Goal: Task Accomplishment & Management: Manage account settings

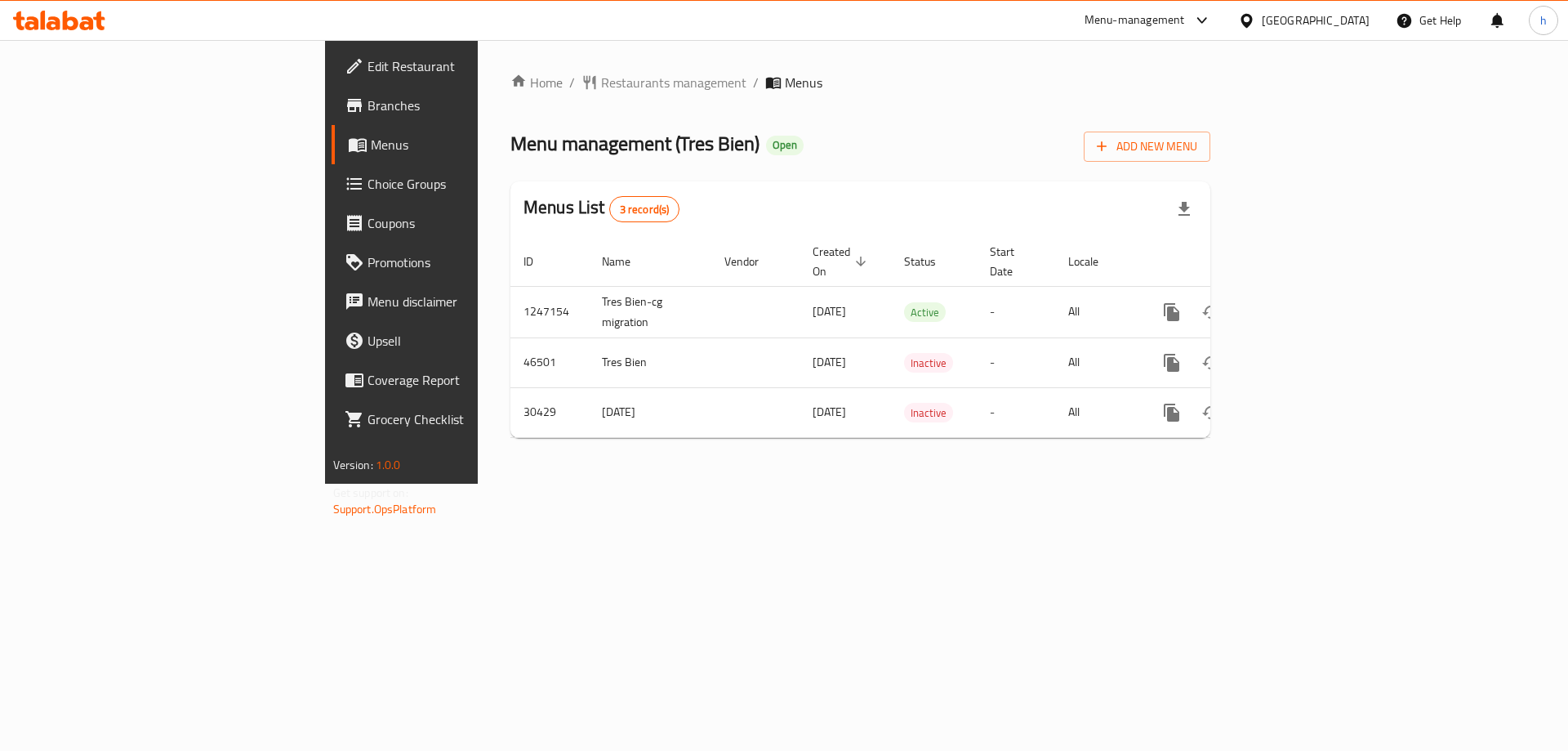
click at [368, 113] on span "Branches" at bounding box center [470, 106] width 206 height 20
click at [368, 109] on span "Branches" at bounding box center [470, 106] width 206 height 20
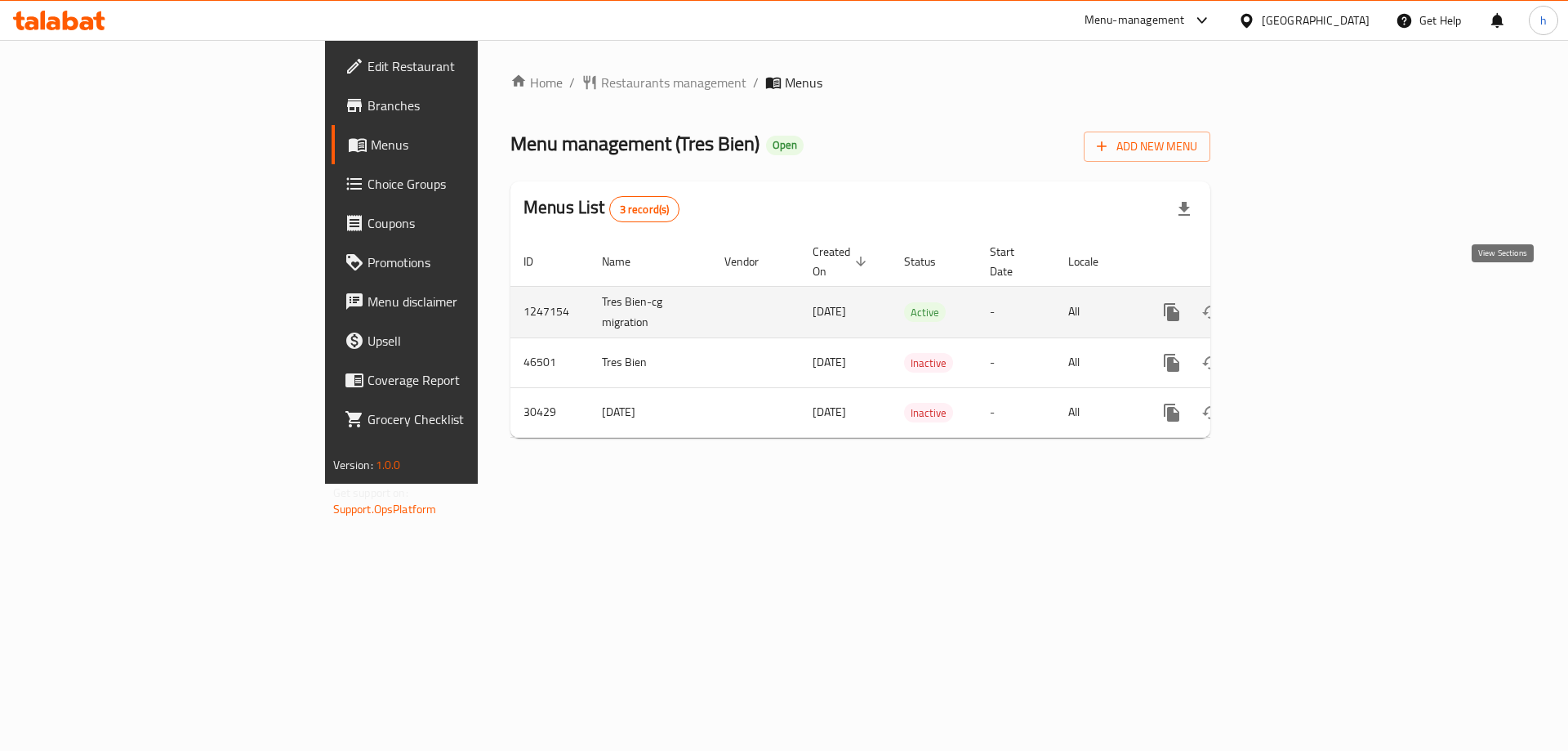
click at [1299, 302] on icon "enhanced table" at bounding box center [1289, 312] width 20 height 20
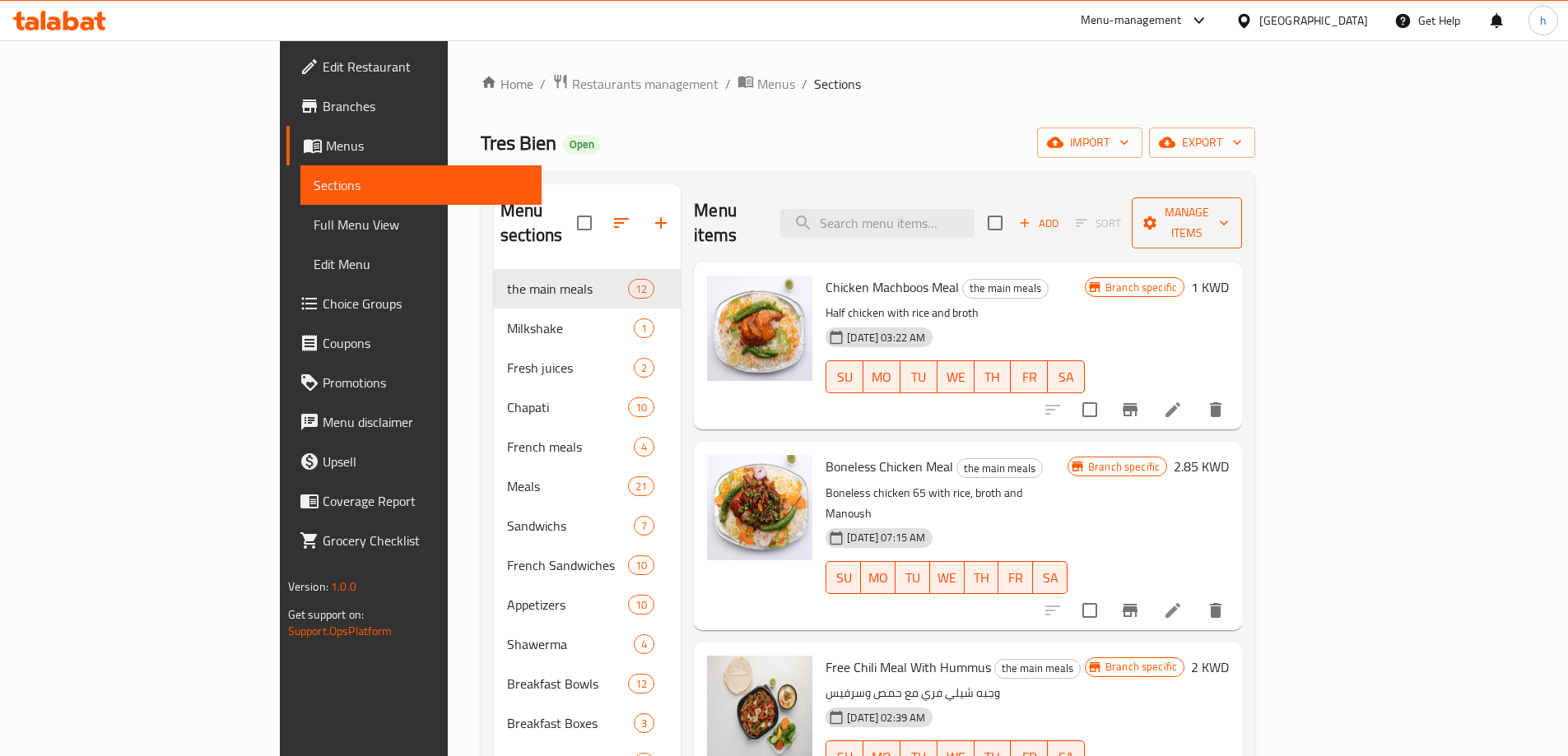
click at [1228, 208] on span "Manage items" at bounding box center [1186, 223] width 84 height 41
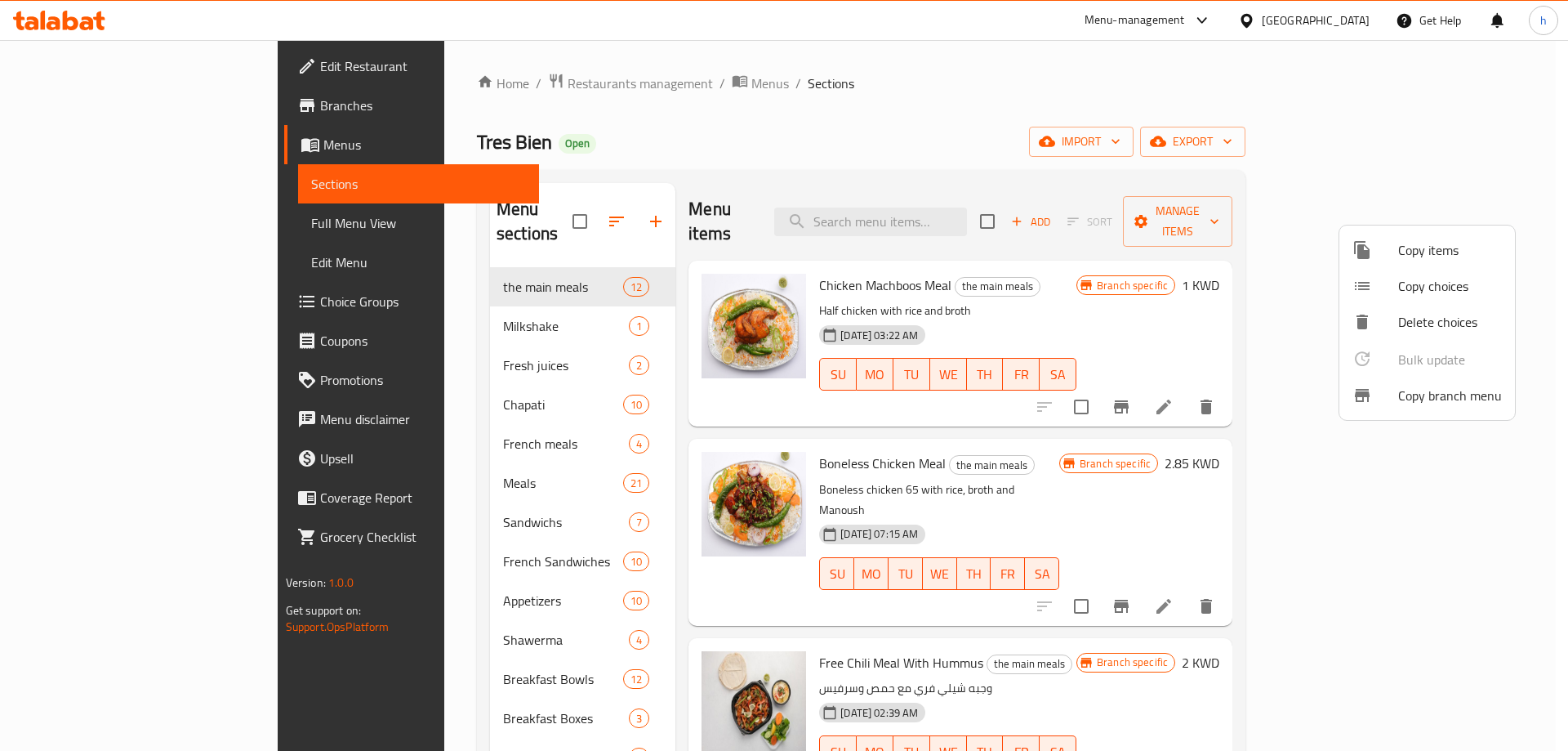
click at [1430, 401] on span "Copy branch menu" at bounding box center [1450, 395] width 104 height 20
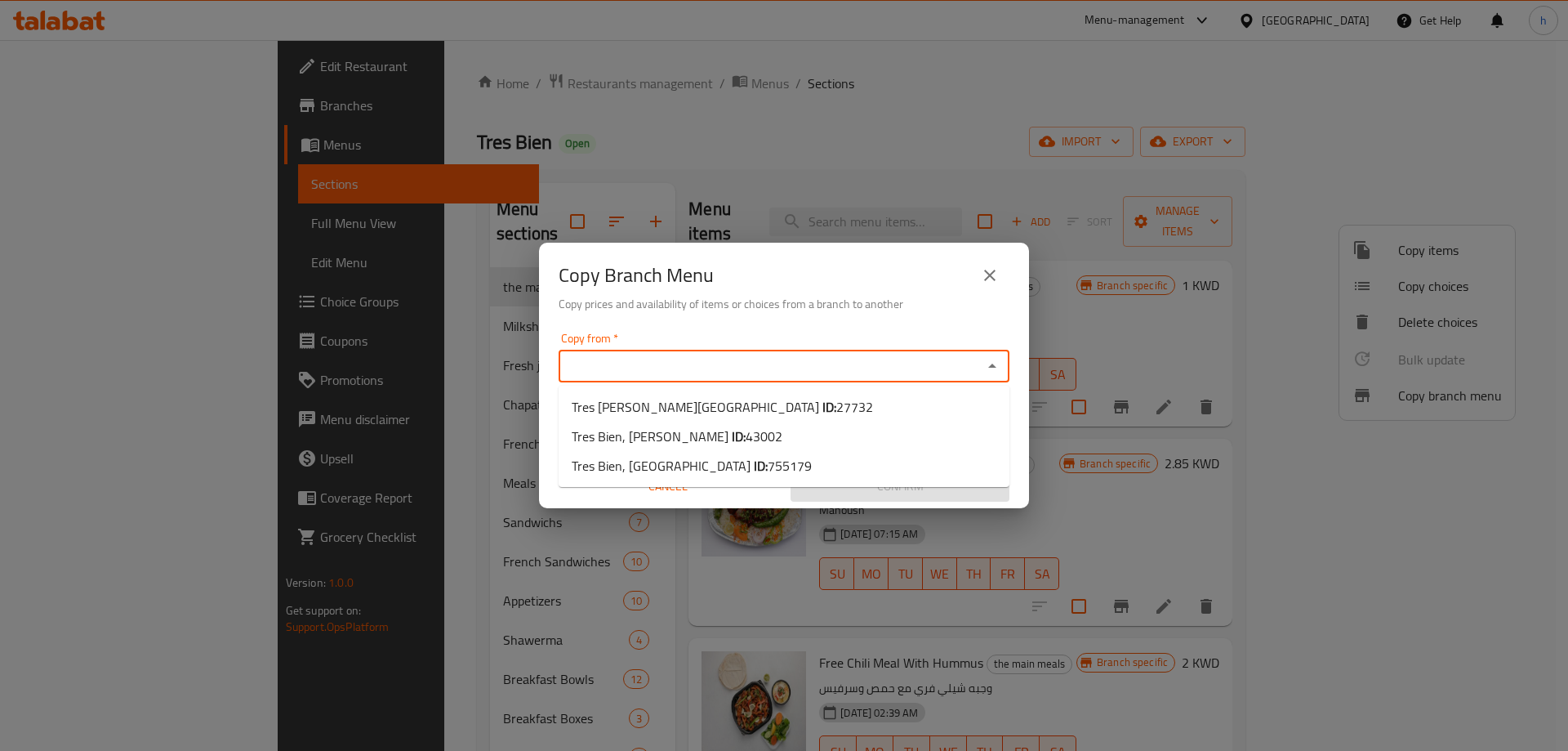
click at [766, 355] on input "Copy from   *" at bounding box center [770, 366] width 414 height 22
click at [777, 432] on li "Tres Bien, Sabah Al-Nasser ID: 43002" at bounding box center [783, 436] width 451 height 29
type input "Tres Bien, [PERSON_NAME]"
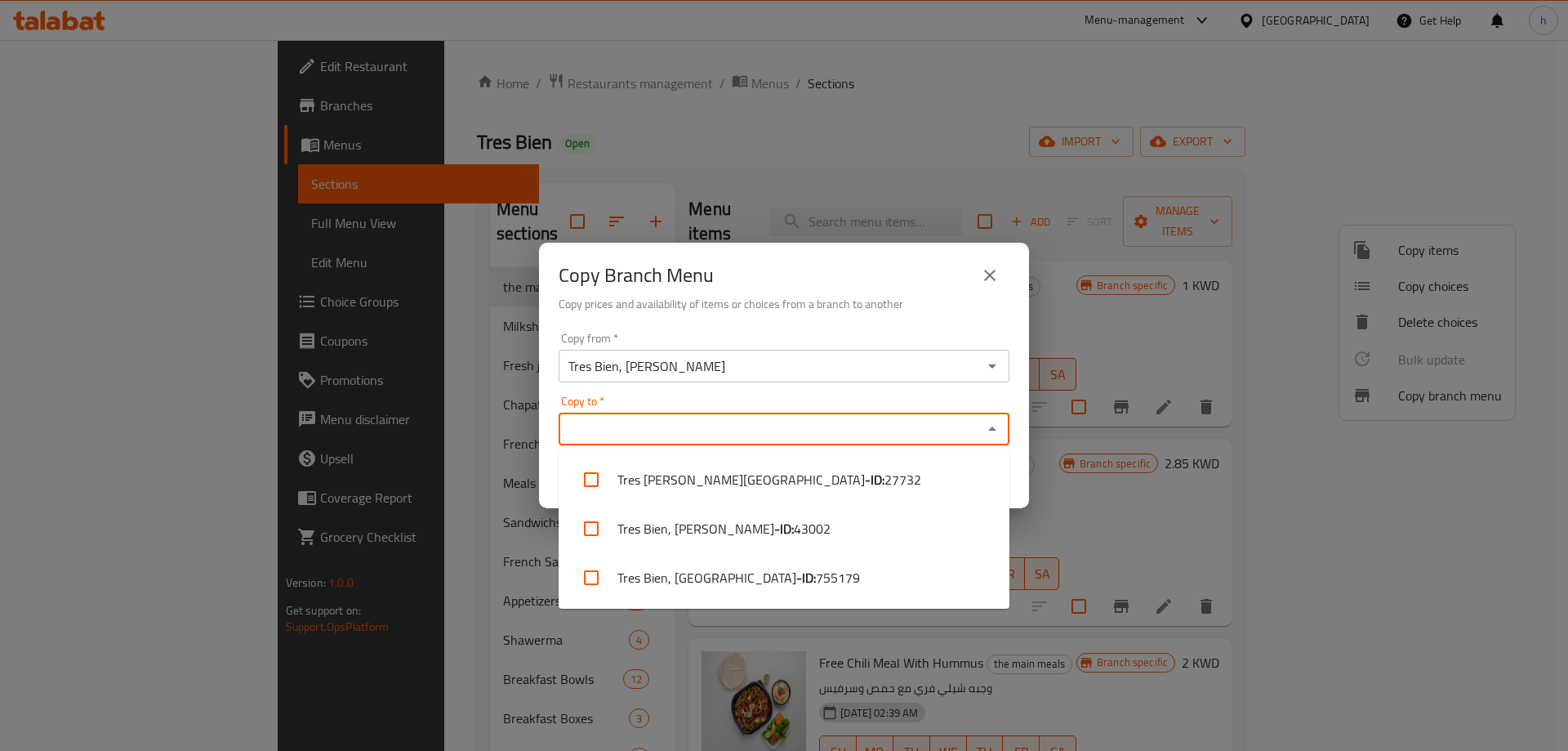
click at [973, 424] on input "Copy to   *" at bounding box center [770, 428] width 414 height 22
click at [816, 581] on span "755179" at bounding box center [838, 578] width 44 height 20
checkbox input "true"
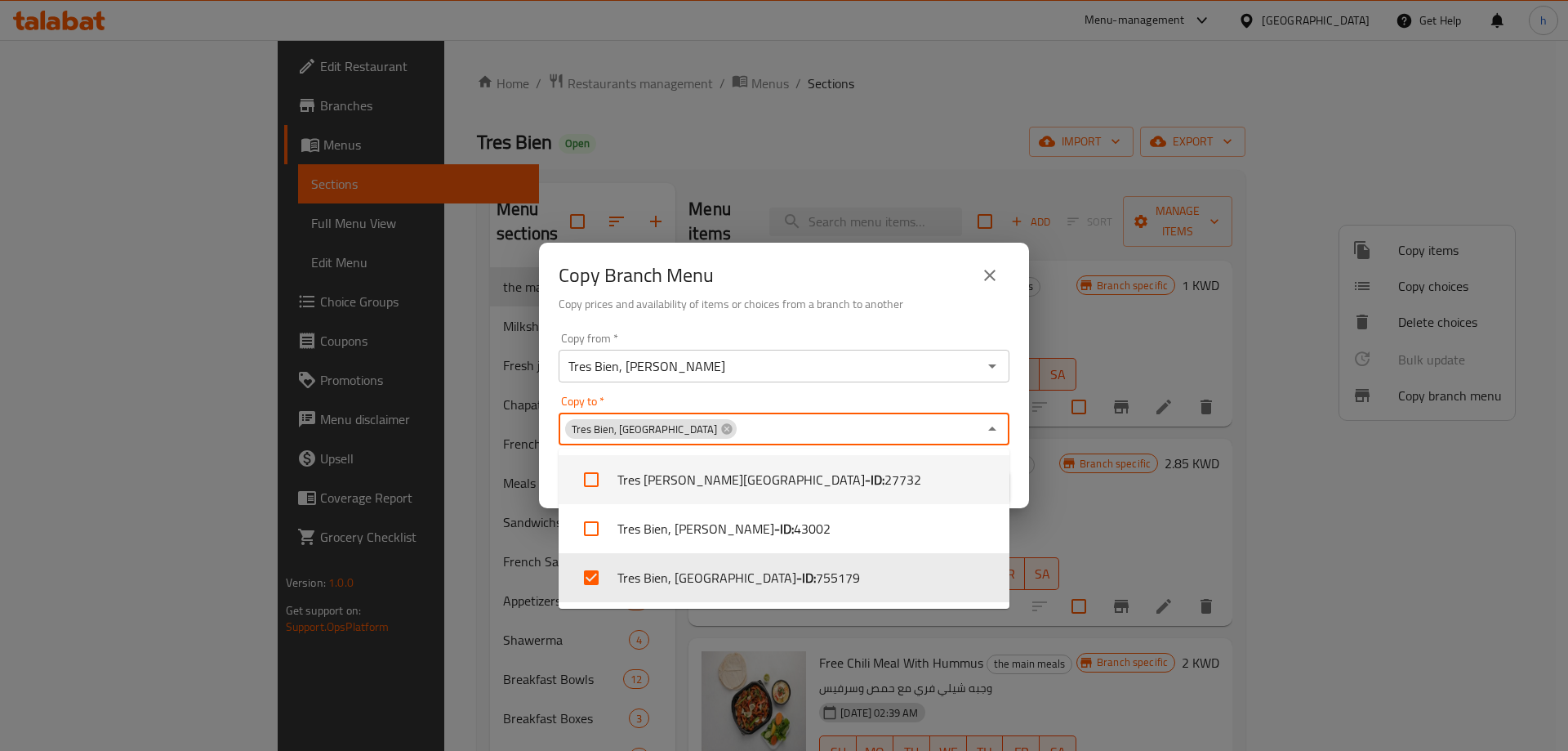
click at [963, 370] on input "Tres Bien, [PERSON_NAME]" at bounding box center [770, 366] width 414 height 22
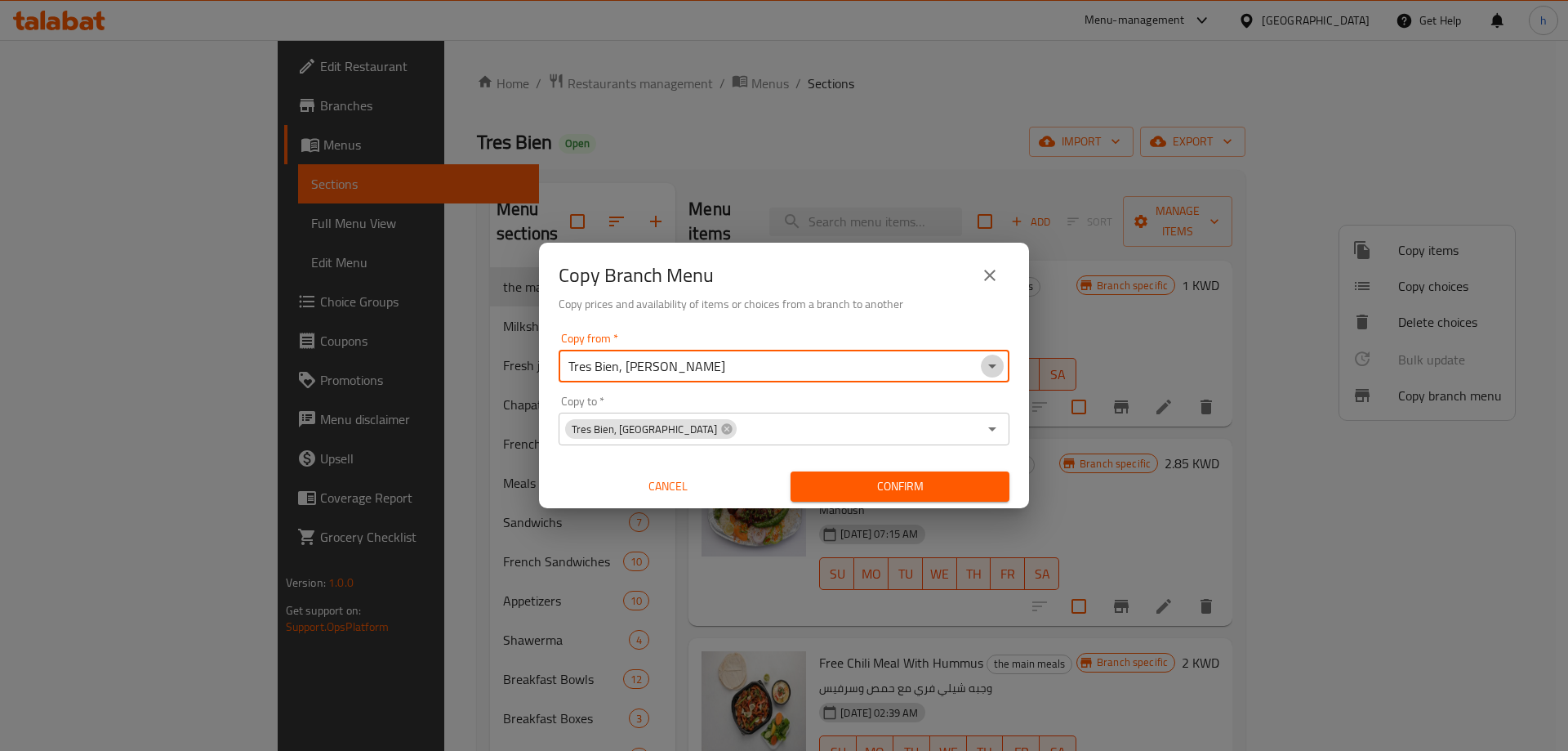
click at [997, 370] on icon "Open" at bounding box center [992, 366] width 20 height 20
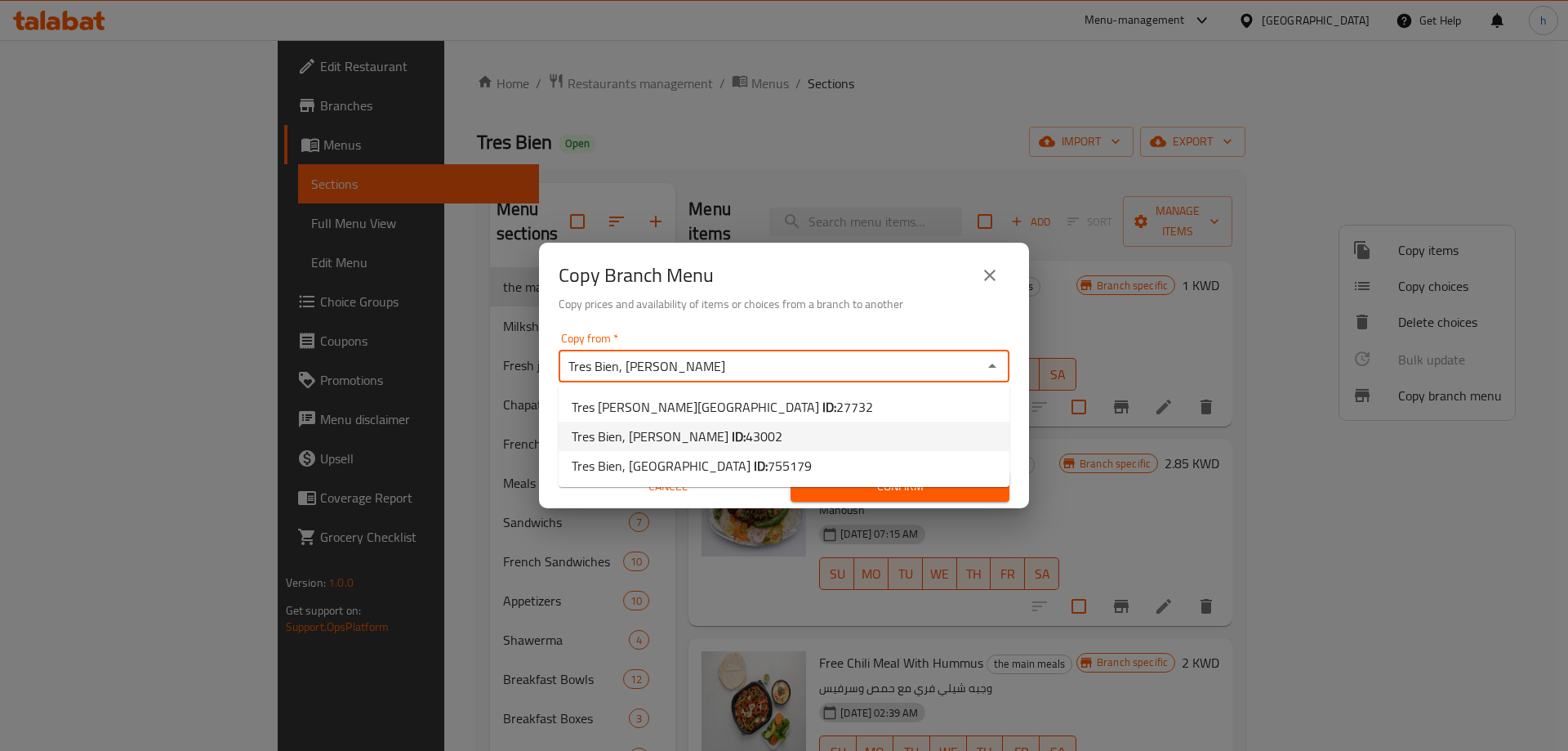
click at [748, 434] on span "43002" at bounding box center [764, 436] width 37 height 24
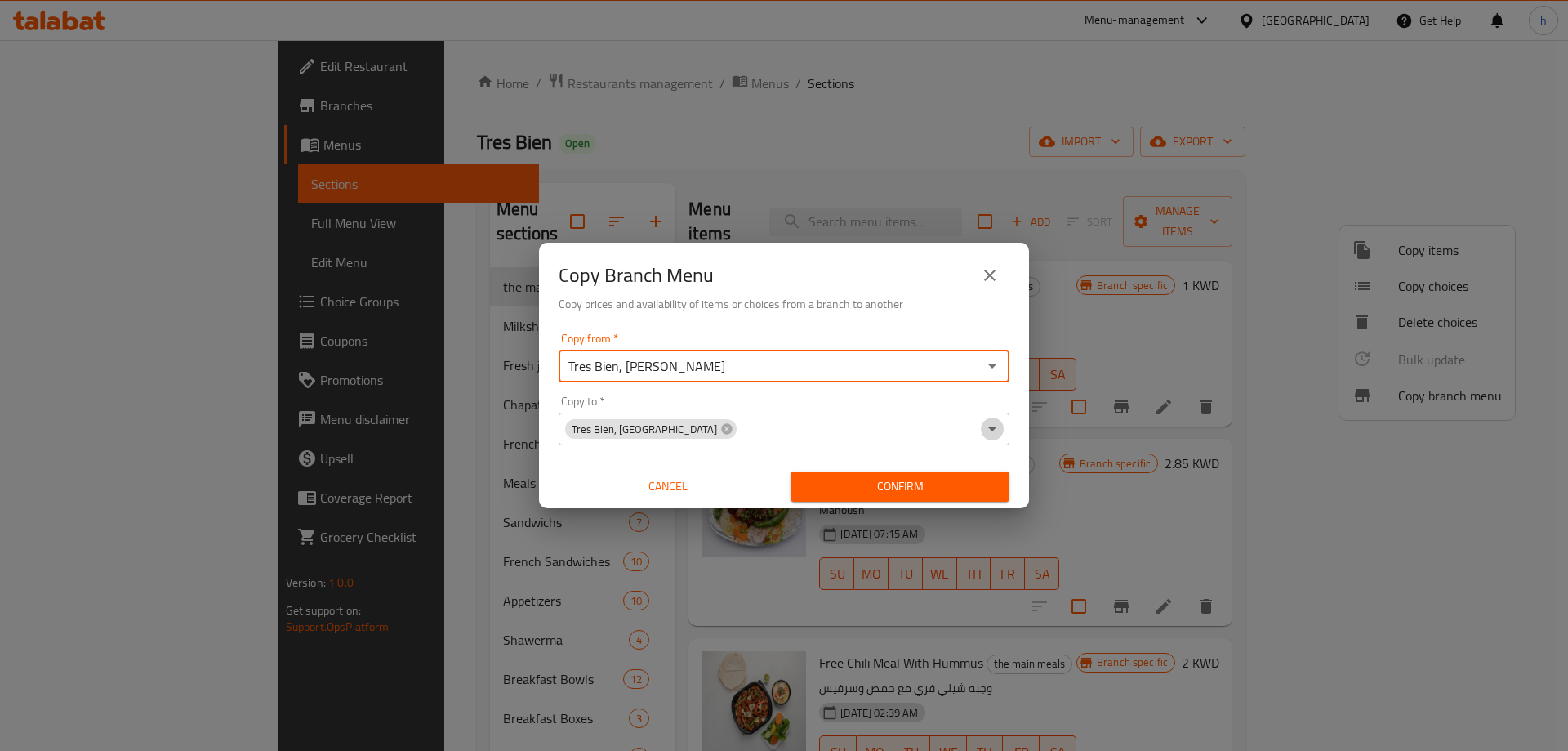
click at [997, 426] on icon "Open" at bounding box center [992, 429] width 20 height 20
click at [892, 313] on h6 "Copy prices and availability of items or choices from a branch to another" at bounding box center [783, 304] width 451 height 18
click at [896, 484] on span "Confirm" at bounding box center [899, 486] width 193 height 21
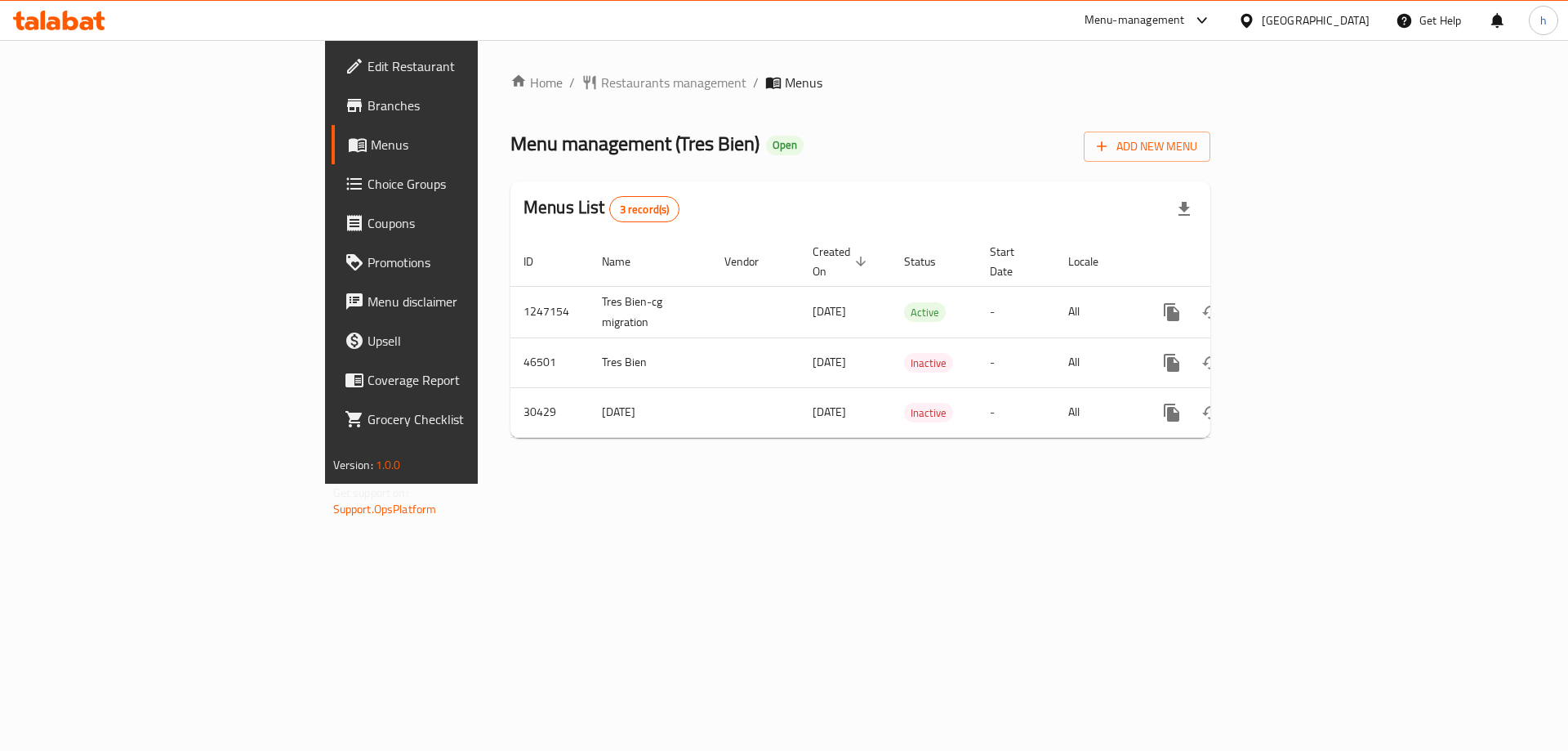
click at [368, 107] on span "Branches" at bounding box center [470, 106] width 206 height 20
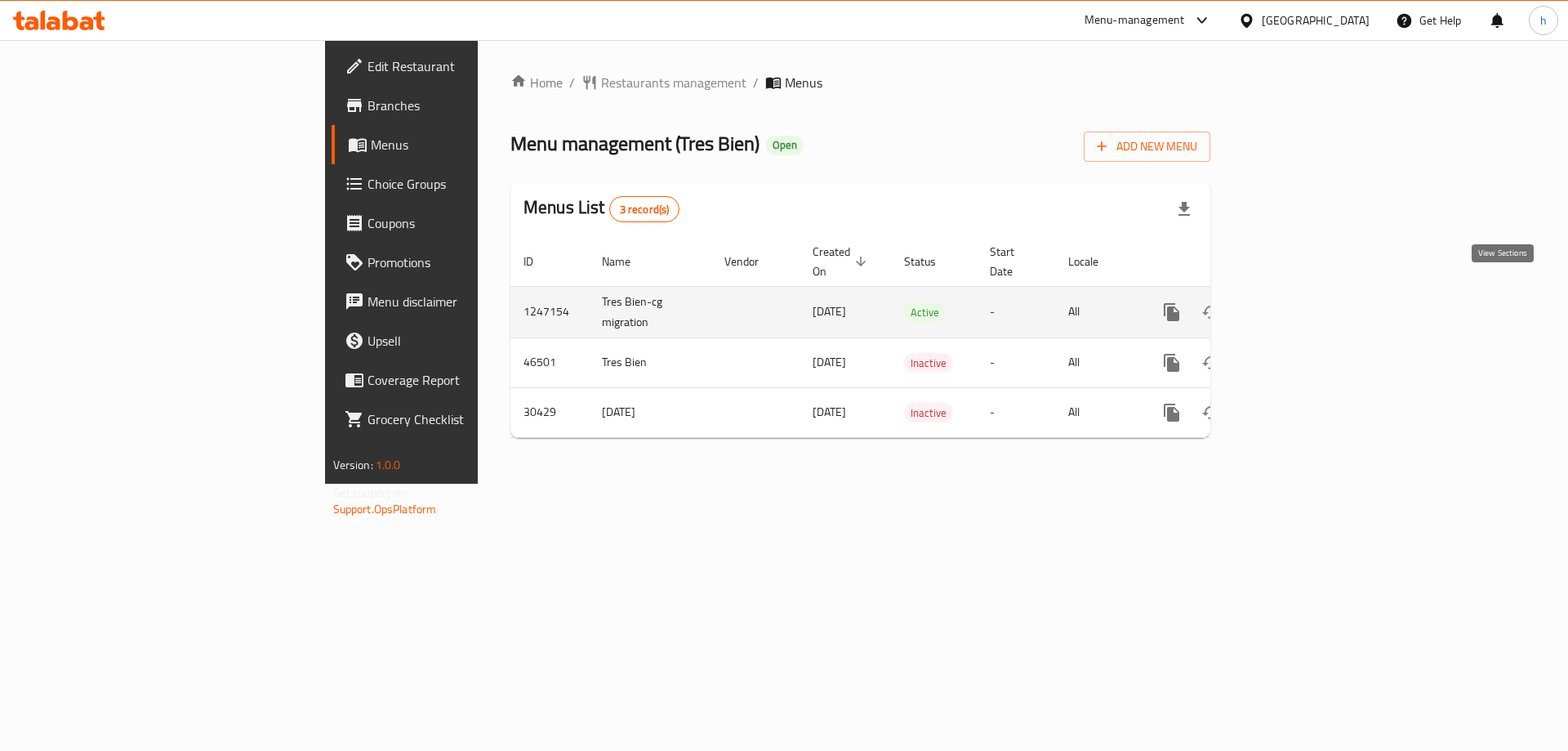
click at [1299, 302] on icon "enhanced table" at bounding box center [1289, 312] width 20 height 20
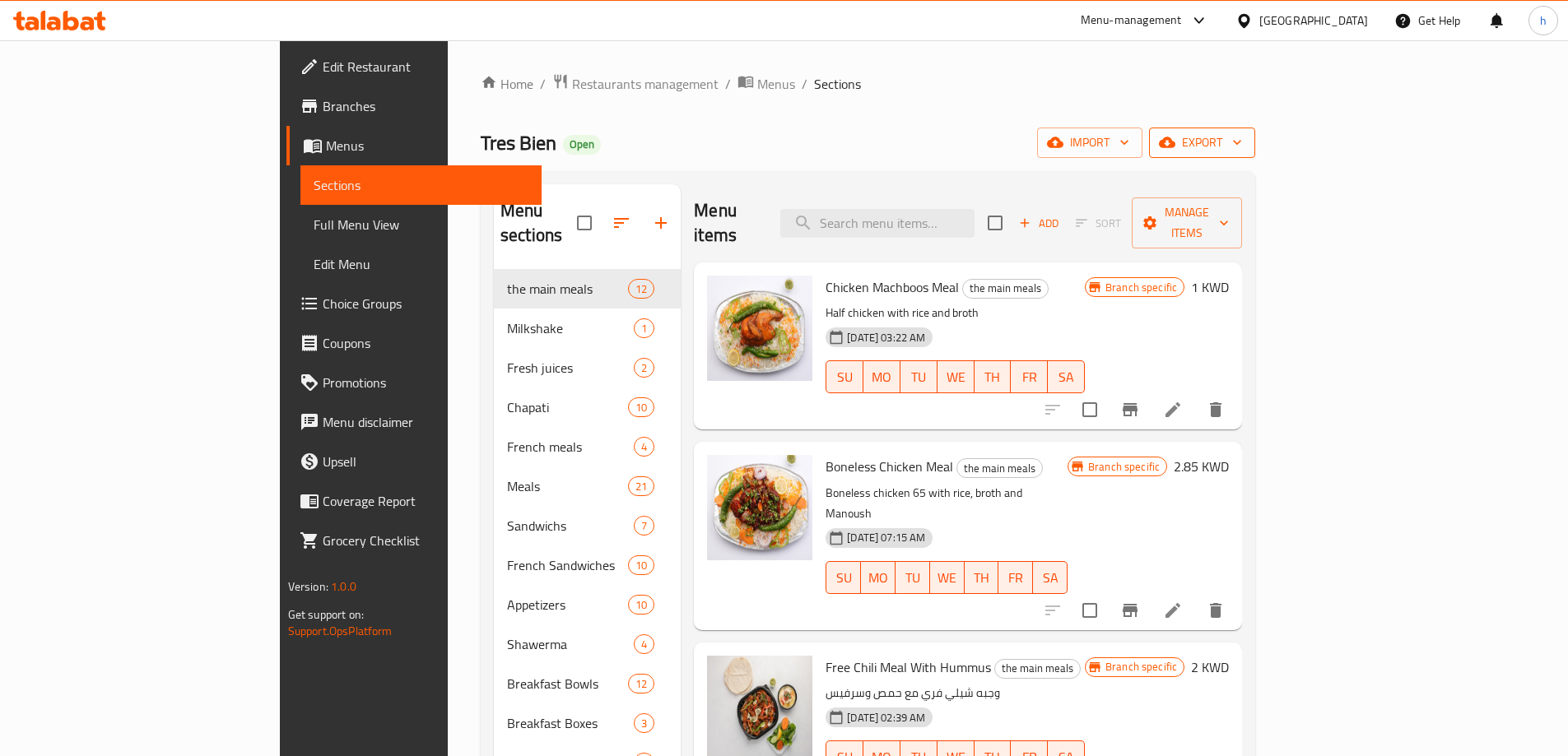
click at [1242, 147] on span "export" at bounding box center [1202, 143] width 80 height 21
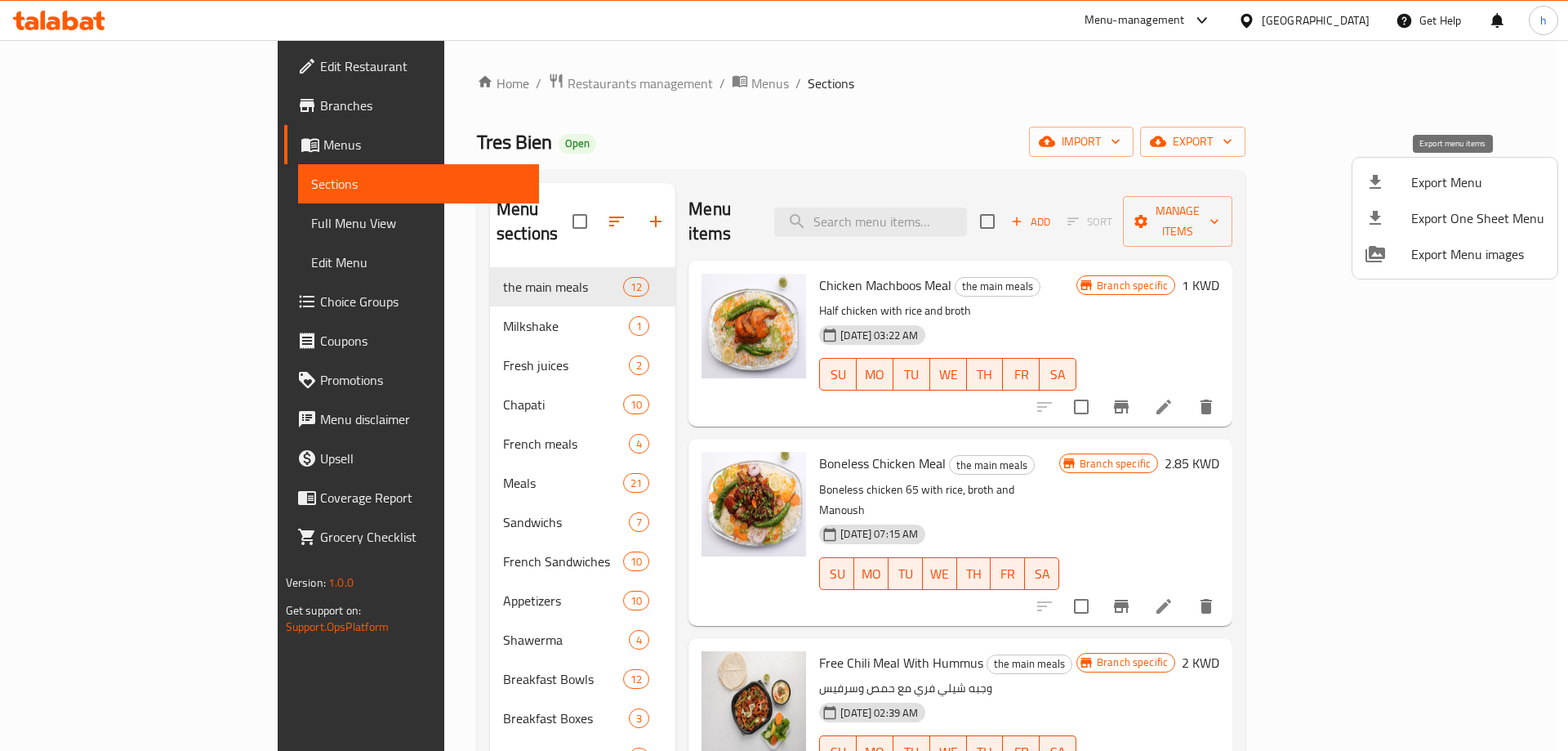
click at [1435, 174] on span "Export Menu" at bounding box center [1478, 182] width 133 height 20
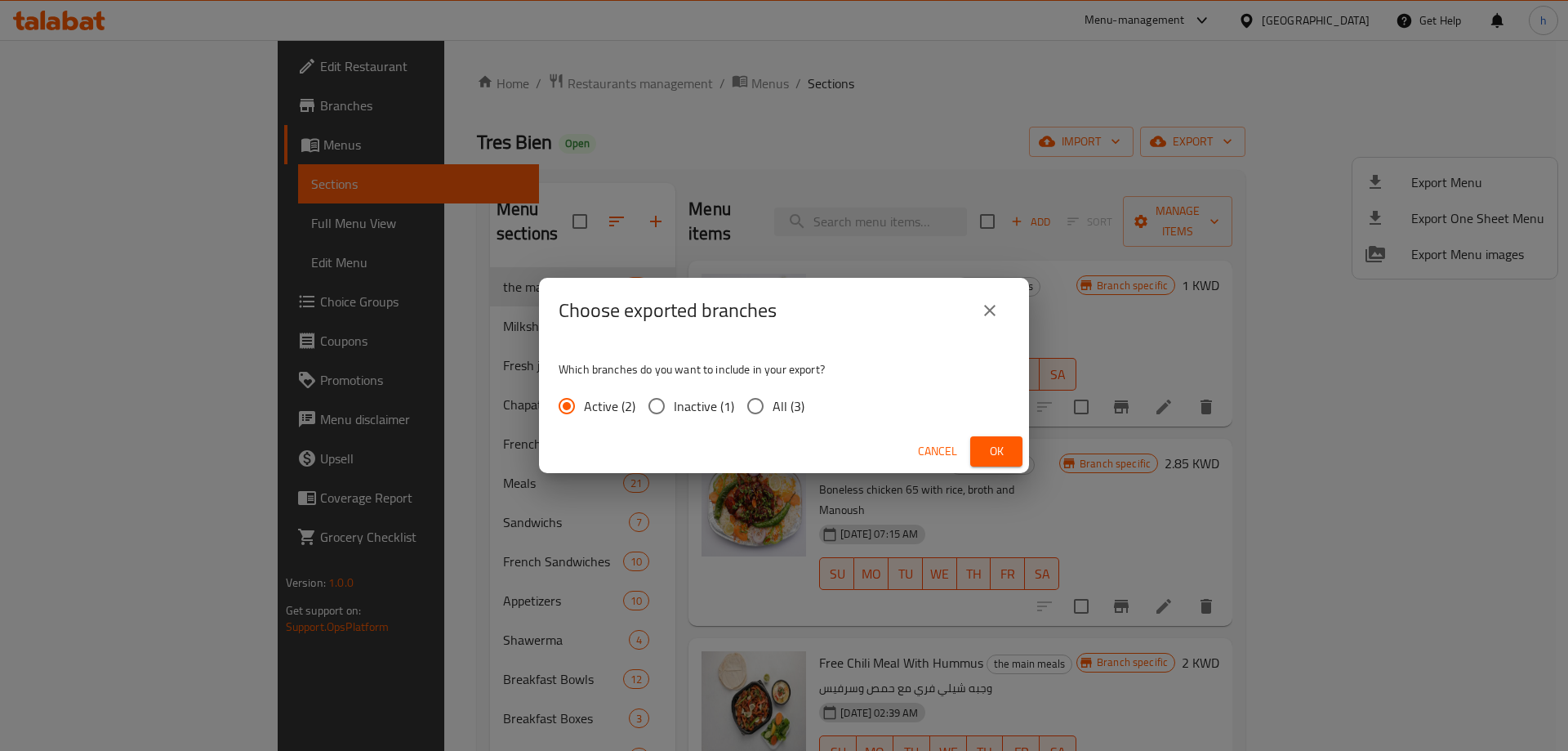
click at [753, 410] on input "All (3)" at bounding box center [755, 406] width 34 height 34
radio input "true"
click at [984, 445] on span "Ok" at bounding box center [996, 451] width 26 height 21
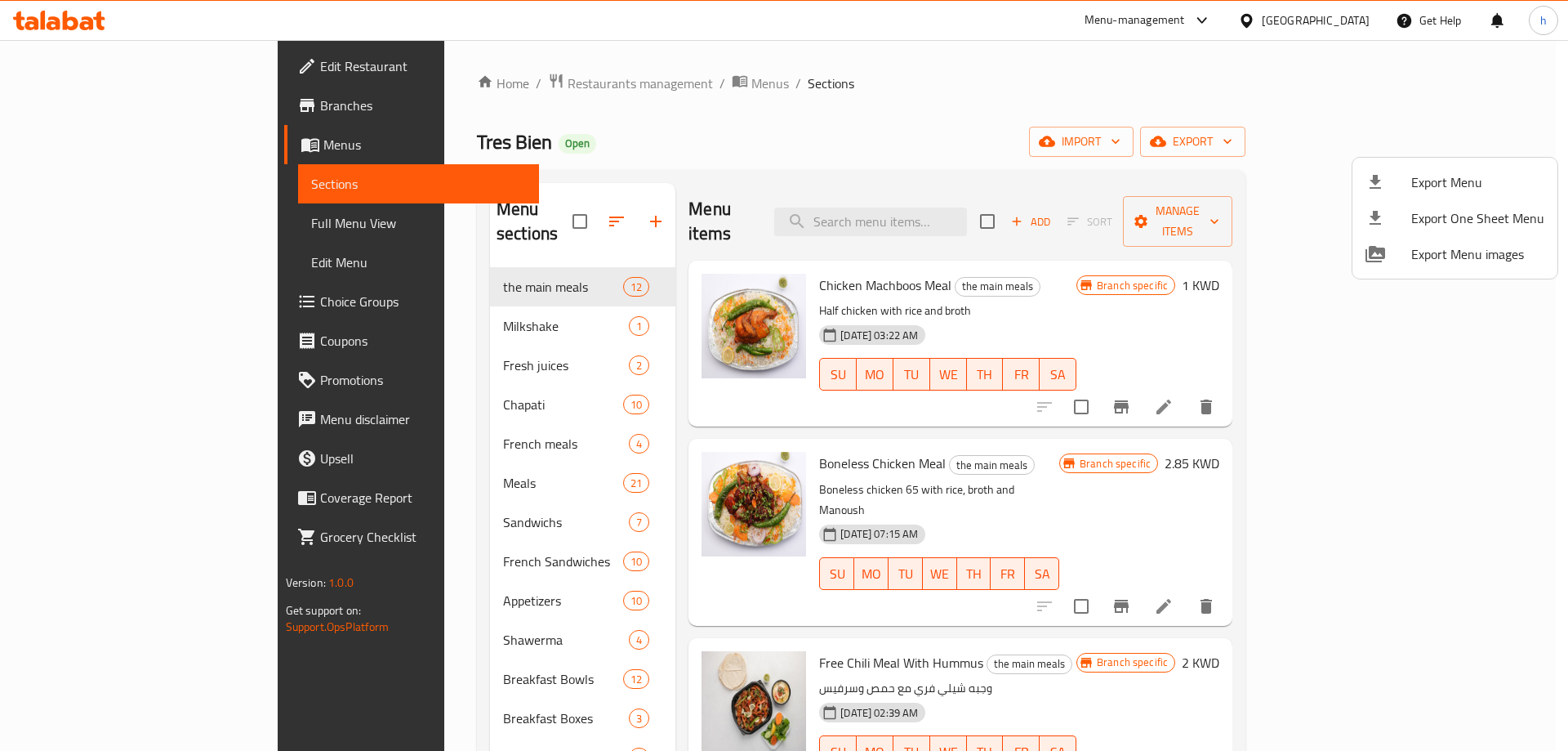
click at [119, 217] on div at bounding box center [784, 376] width 1568 height 751
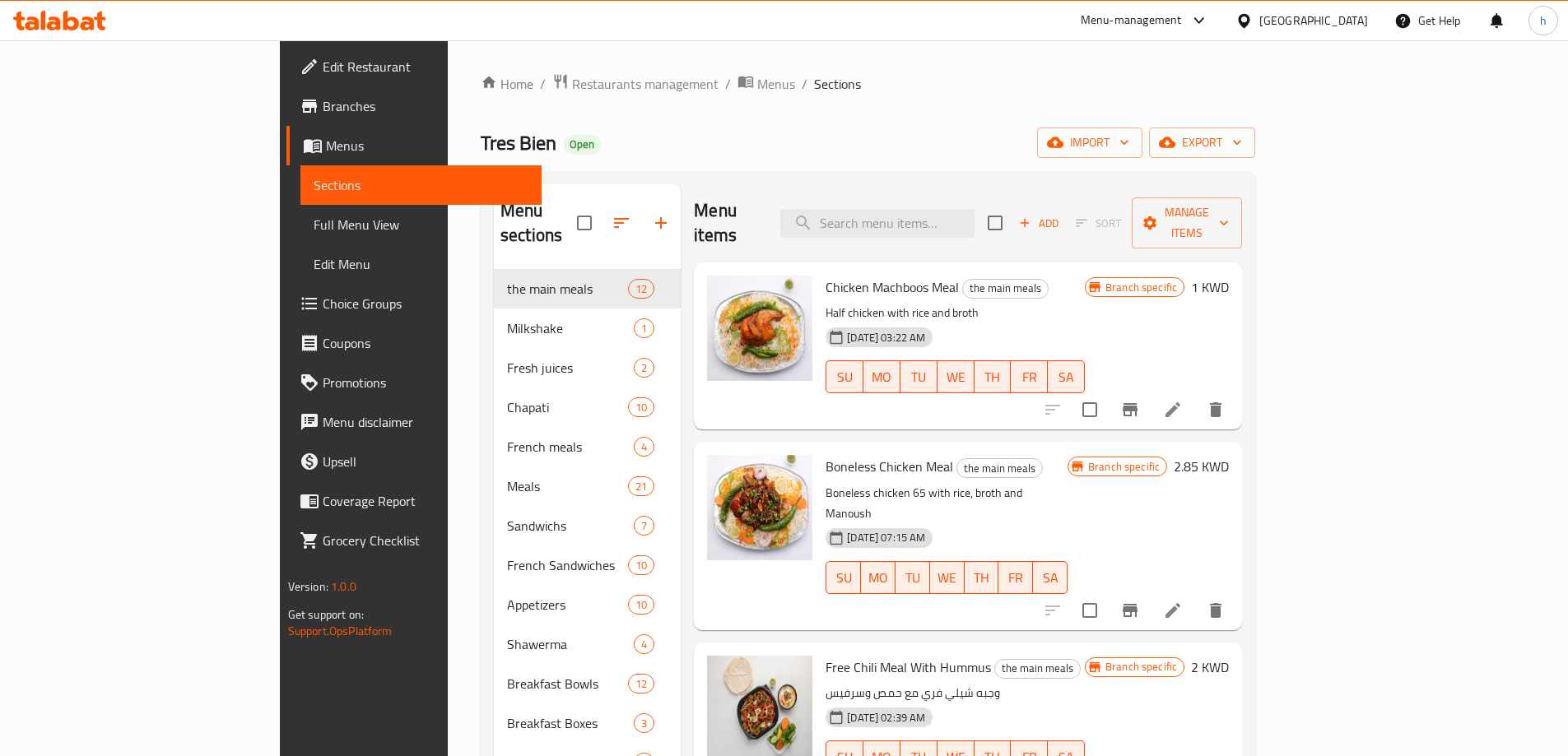
click at [313, 219] on span "Full Menu View" at bounding box center [421, 224] width 215 height 20
click at [313, 220] on span "Full Menu View" at bounding box center [421, 224] width 215 height 20
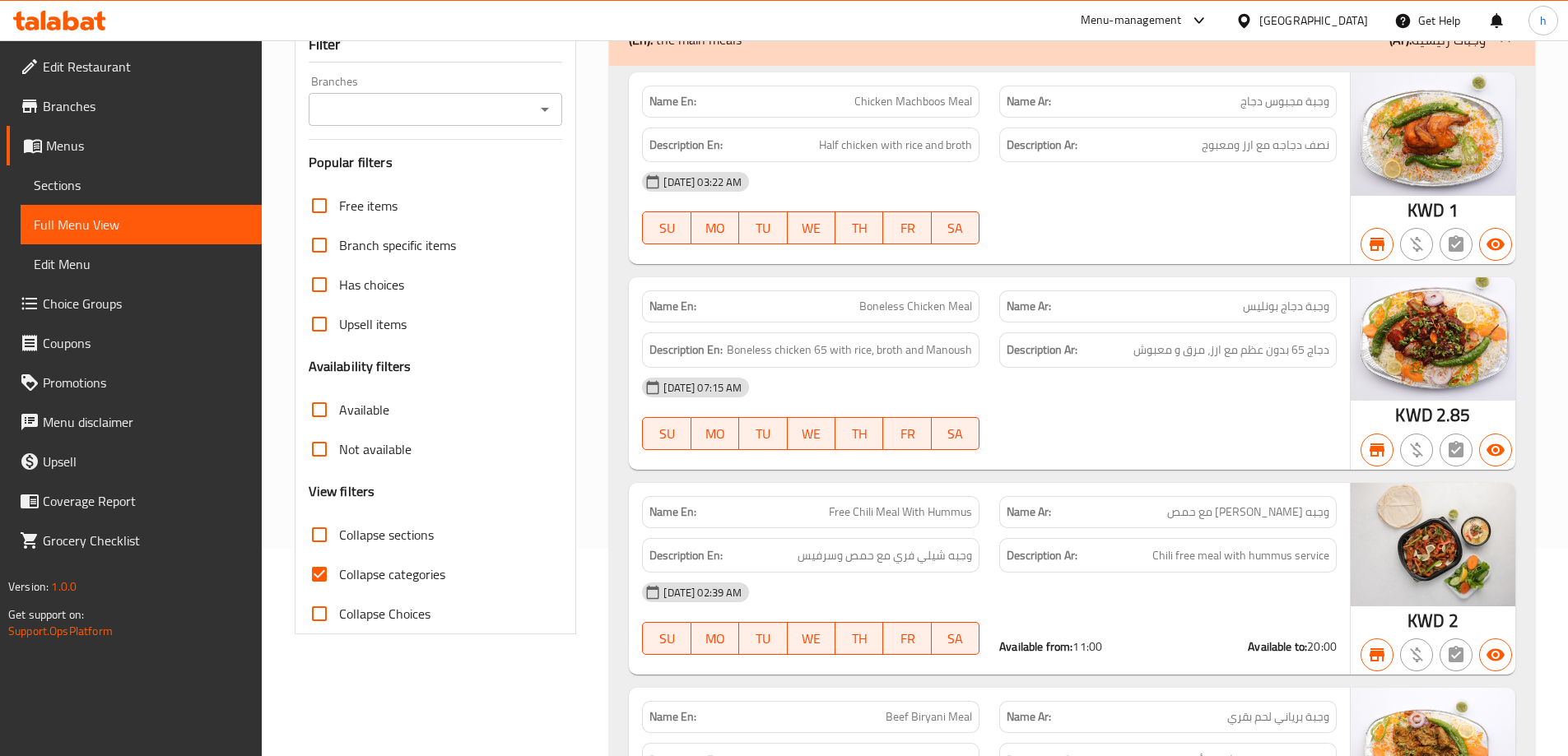
scroll to position [247, 0]
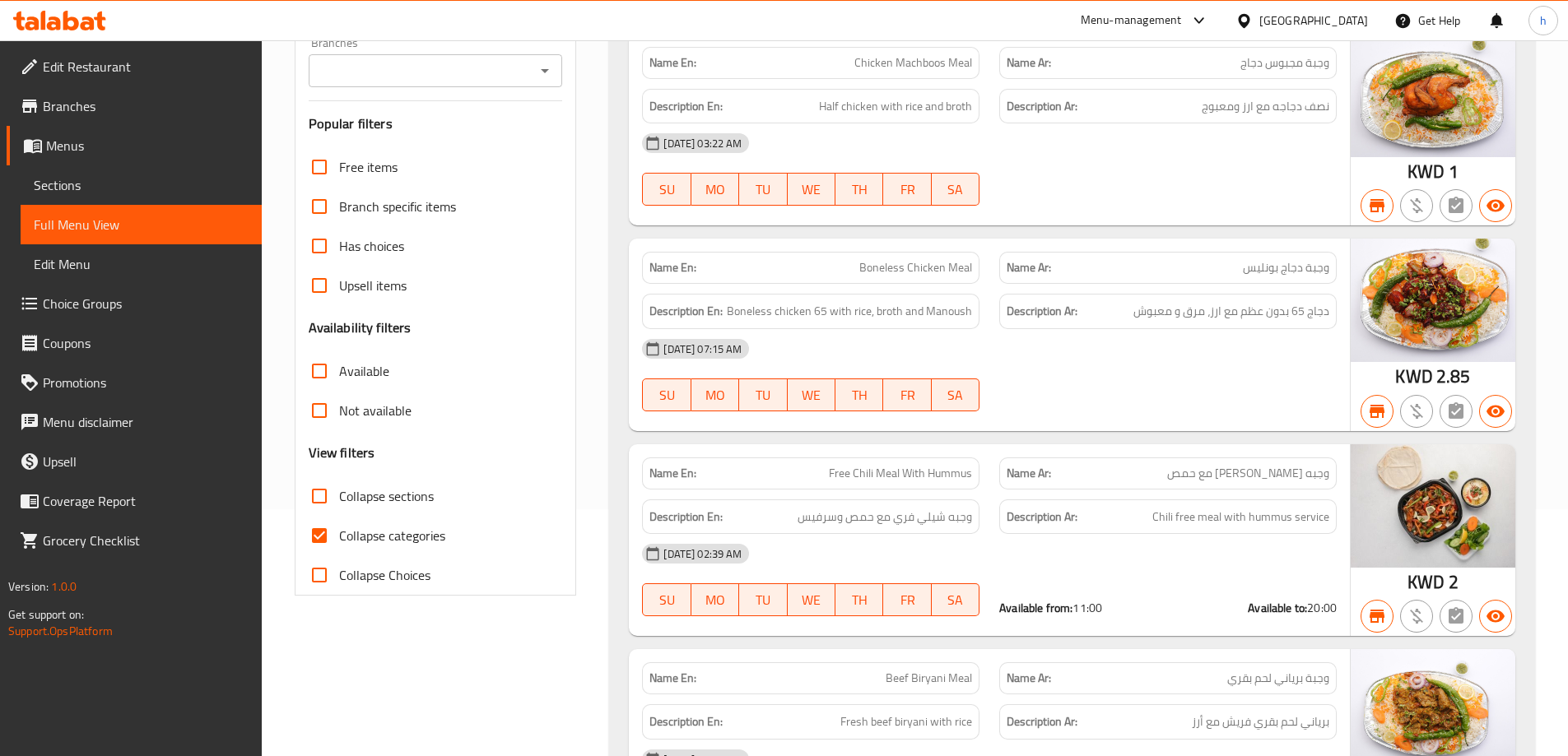
click at [390, 534] on span "Collapse categories" at bounding box center [392, 536] width 106 height 20
click at [339, 534] on input "Collapse categories" at bounding box center [319, 536] width 39 height 39
checkbox input "false"
click at [543, 81] on icon "Open" at bounding box center [545, 71] width 20 height 20
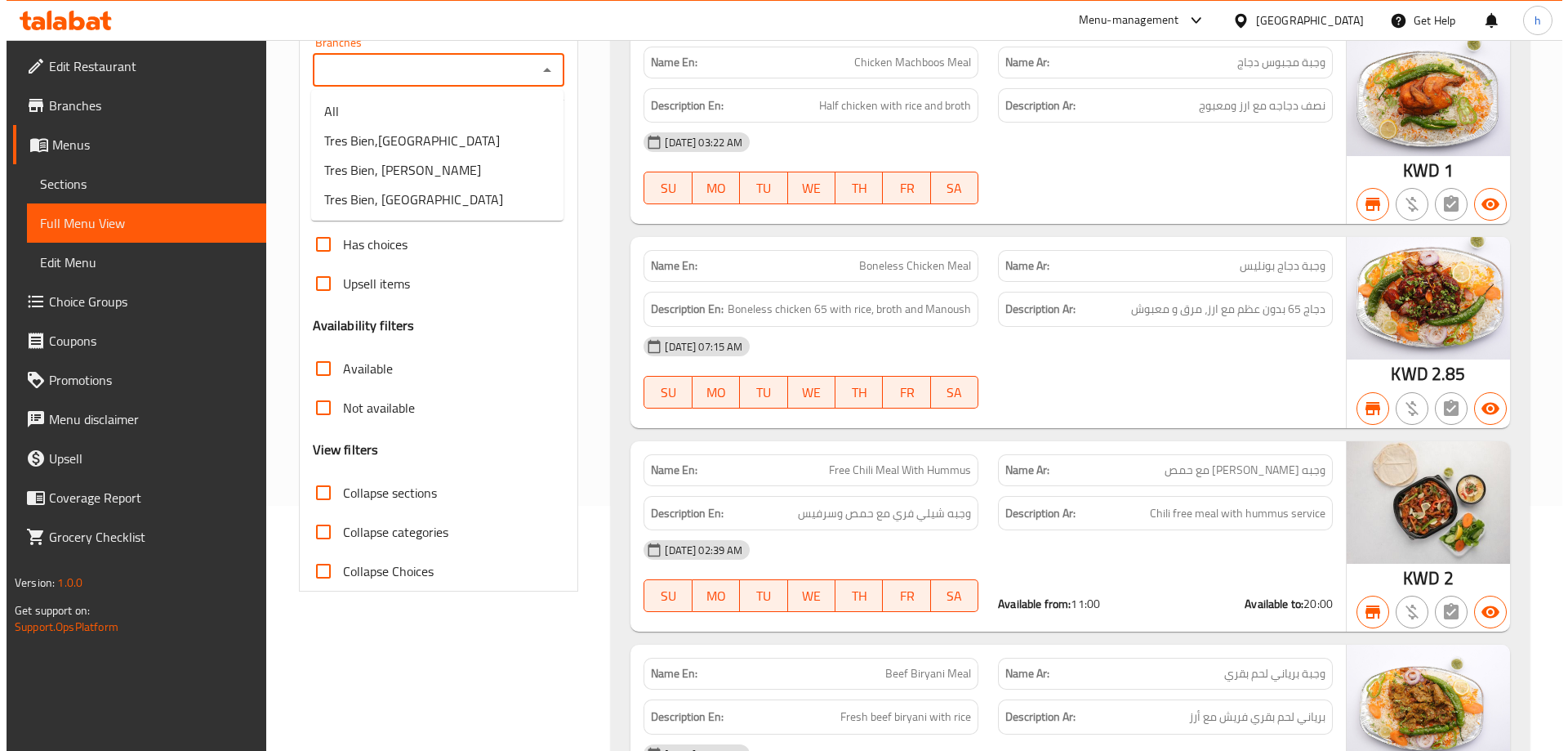
scroll to position [0, 0]
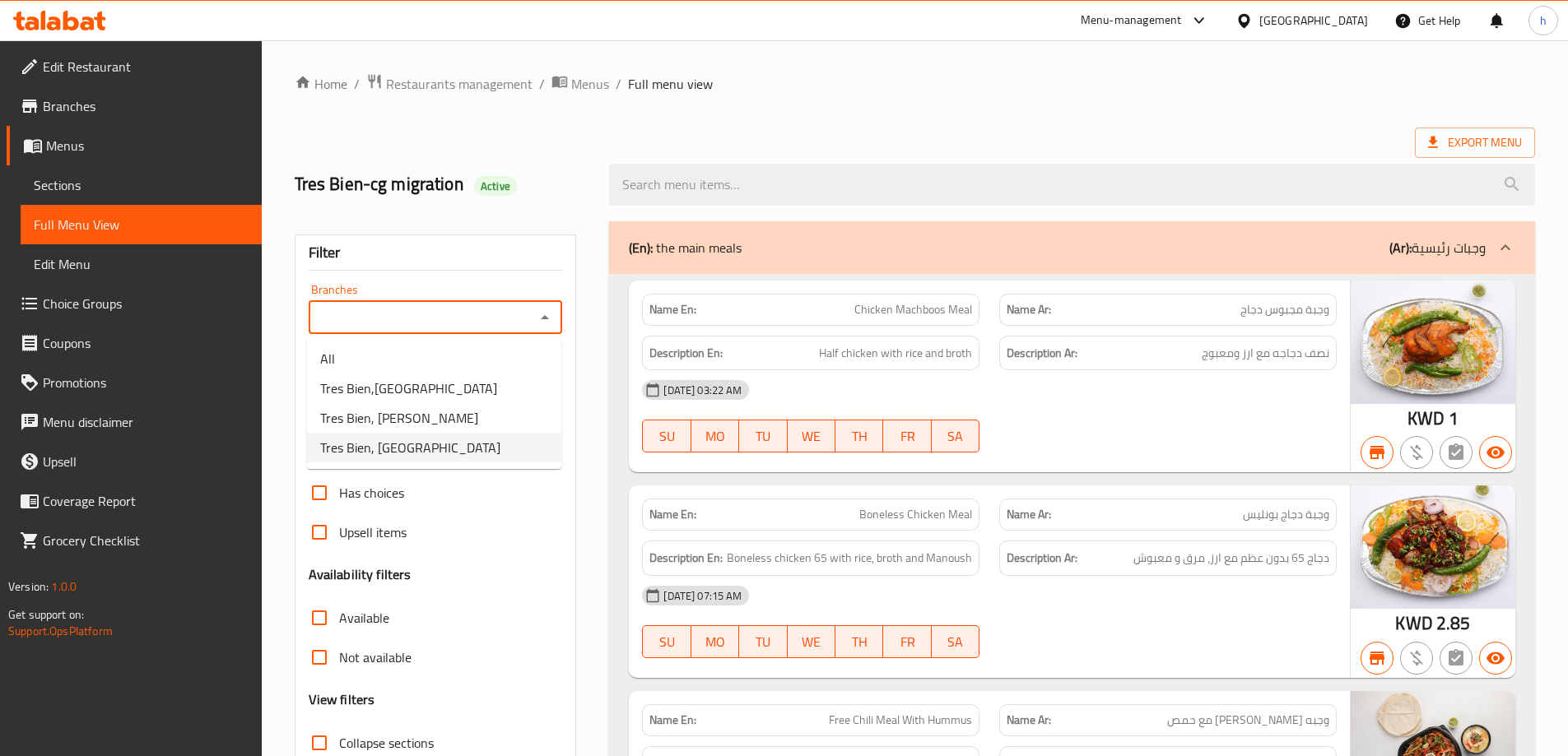
click at [429, 449] on li "Tres Bien, [GEOGRAPHIC_DATA]" at bounding box center [434, 447] width 254 height 30
type input "Tres Bien, [GEOGRAPHIC_DATA]"
